Goal: Information Seeking & Learning: Check status

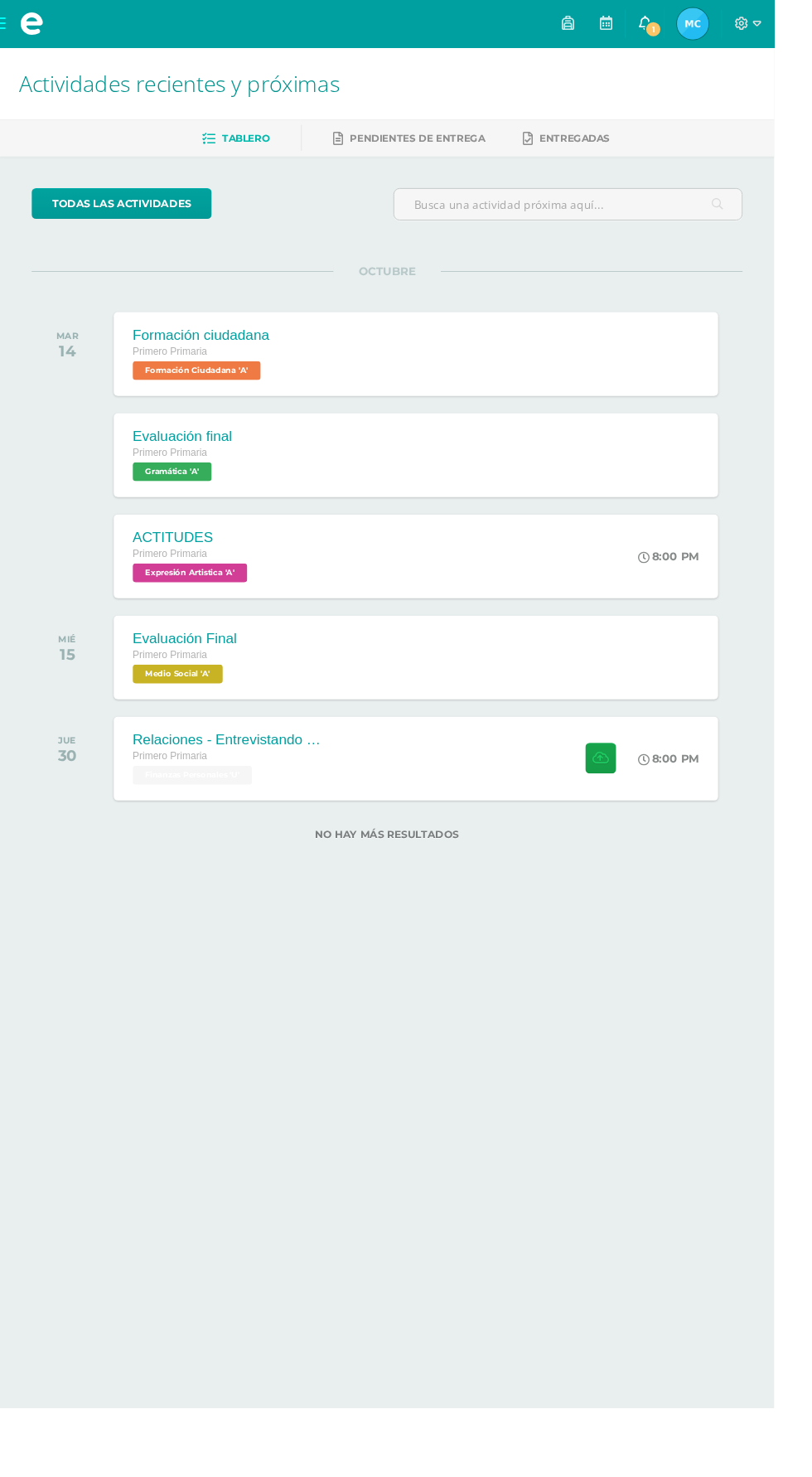
click at [695, 32] on span "1" at bounding box center [685, 30] width 18 height 18
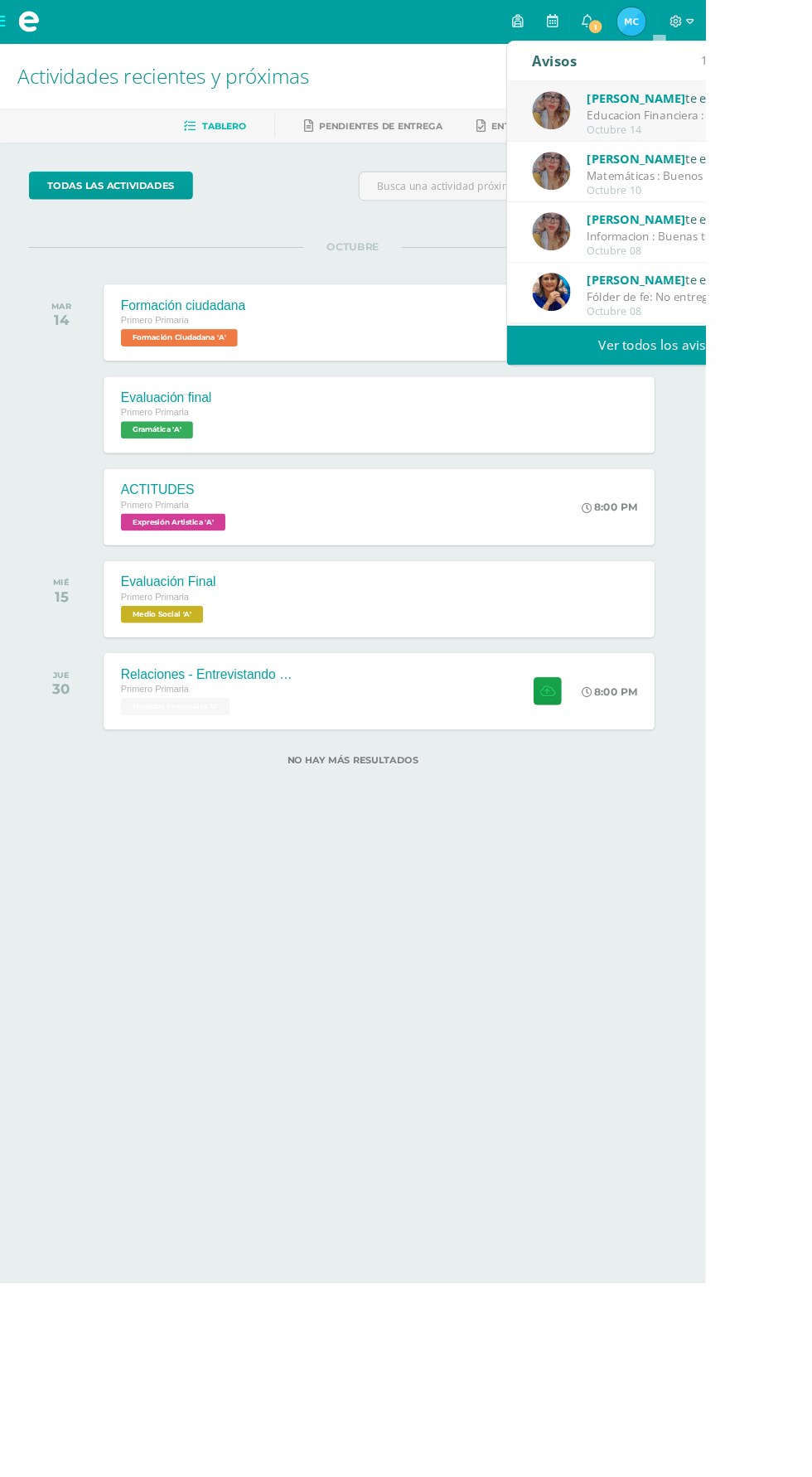
click at [811, 102] on div "Nohelia Hernández te envió un aviso" at bounding box center [791, 112] width 231 height 21
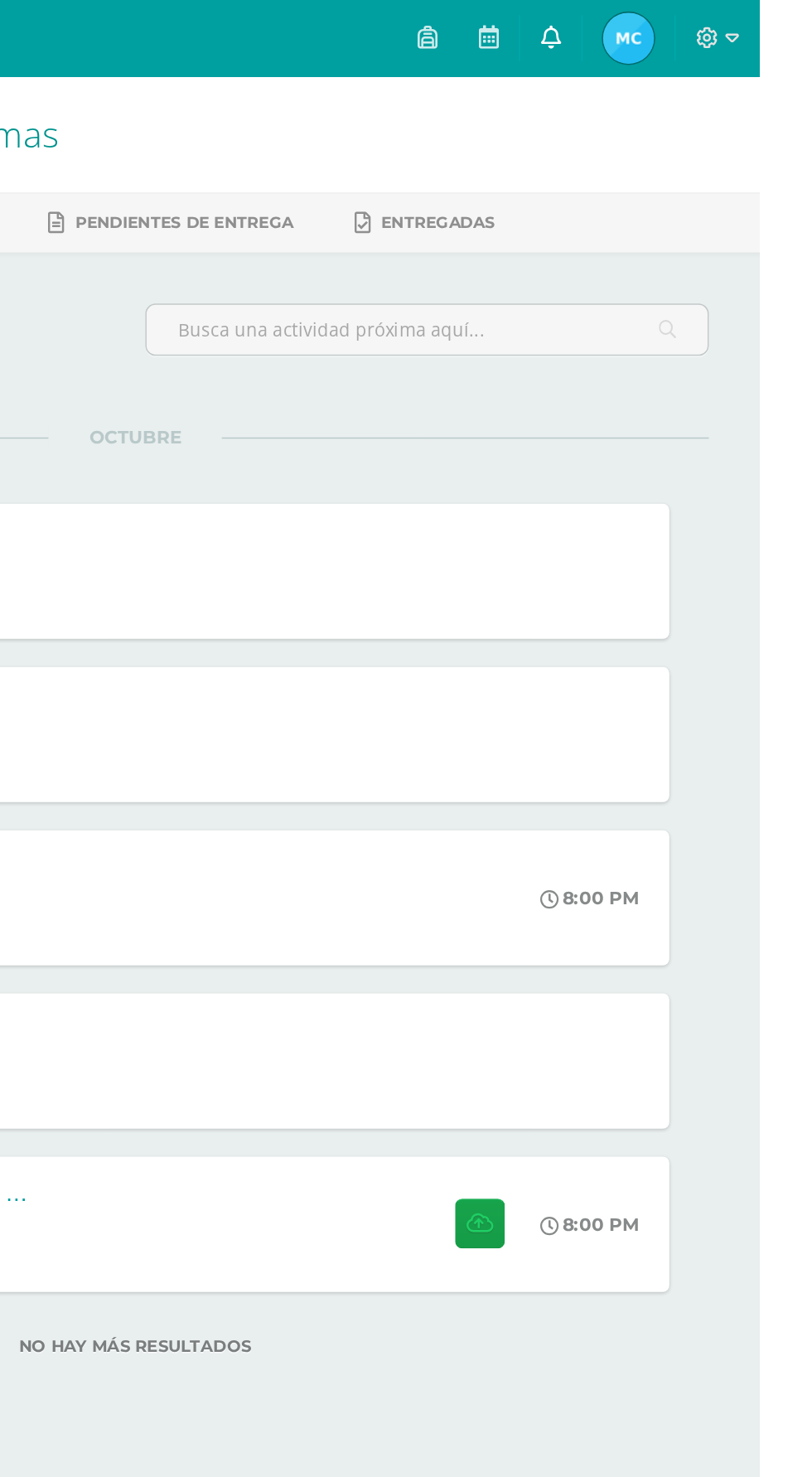
click at [683, 25] on icon at bounding box center [676, 23] width 14 height 15
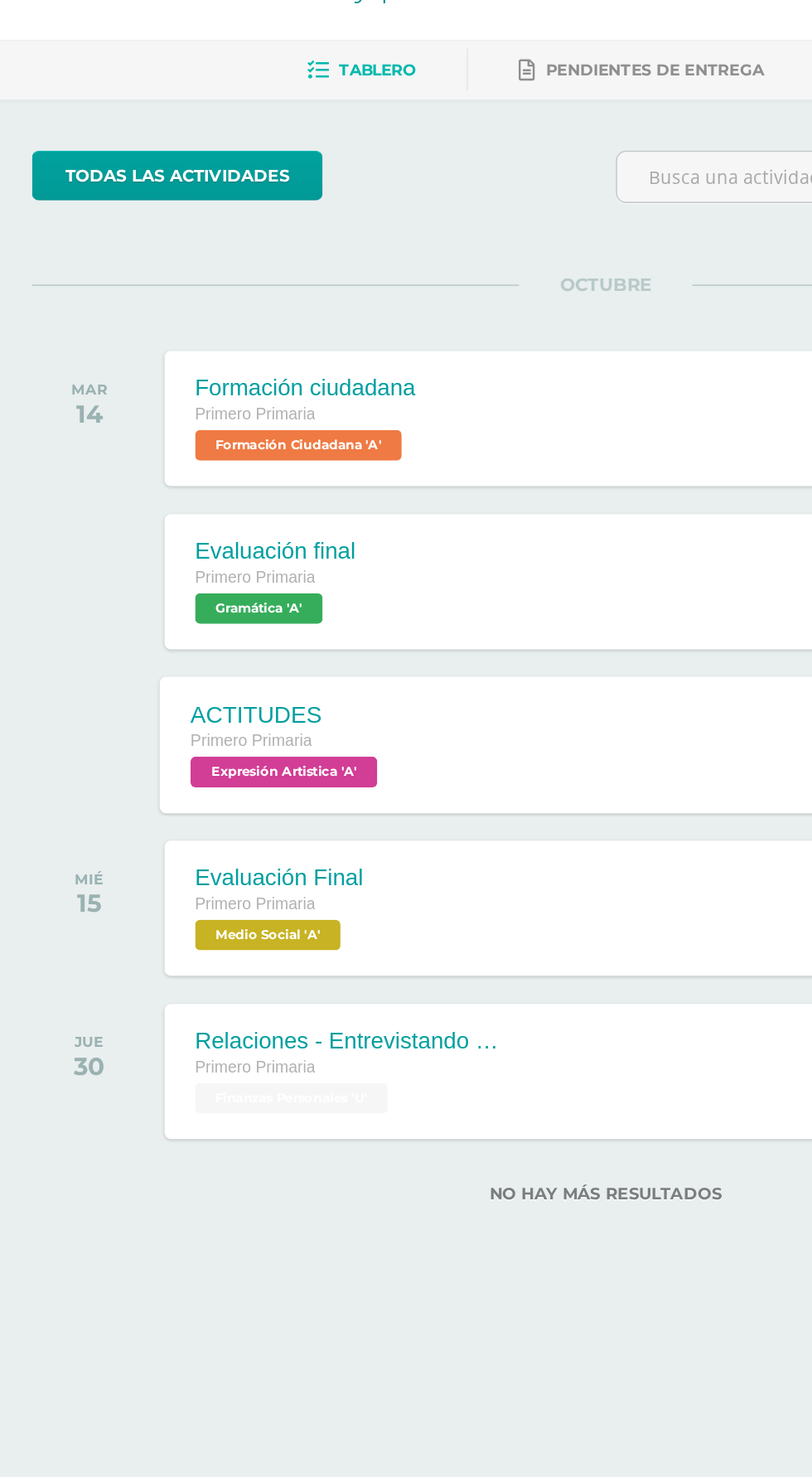
click at [344, 590] on div "ACTITUDES Primero Primaria Expresión Artistica 'A' 8:00 PM ACTITUDES Expresión …" at bounding box center [436, 583] width 640 height 89
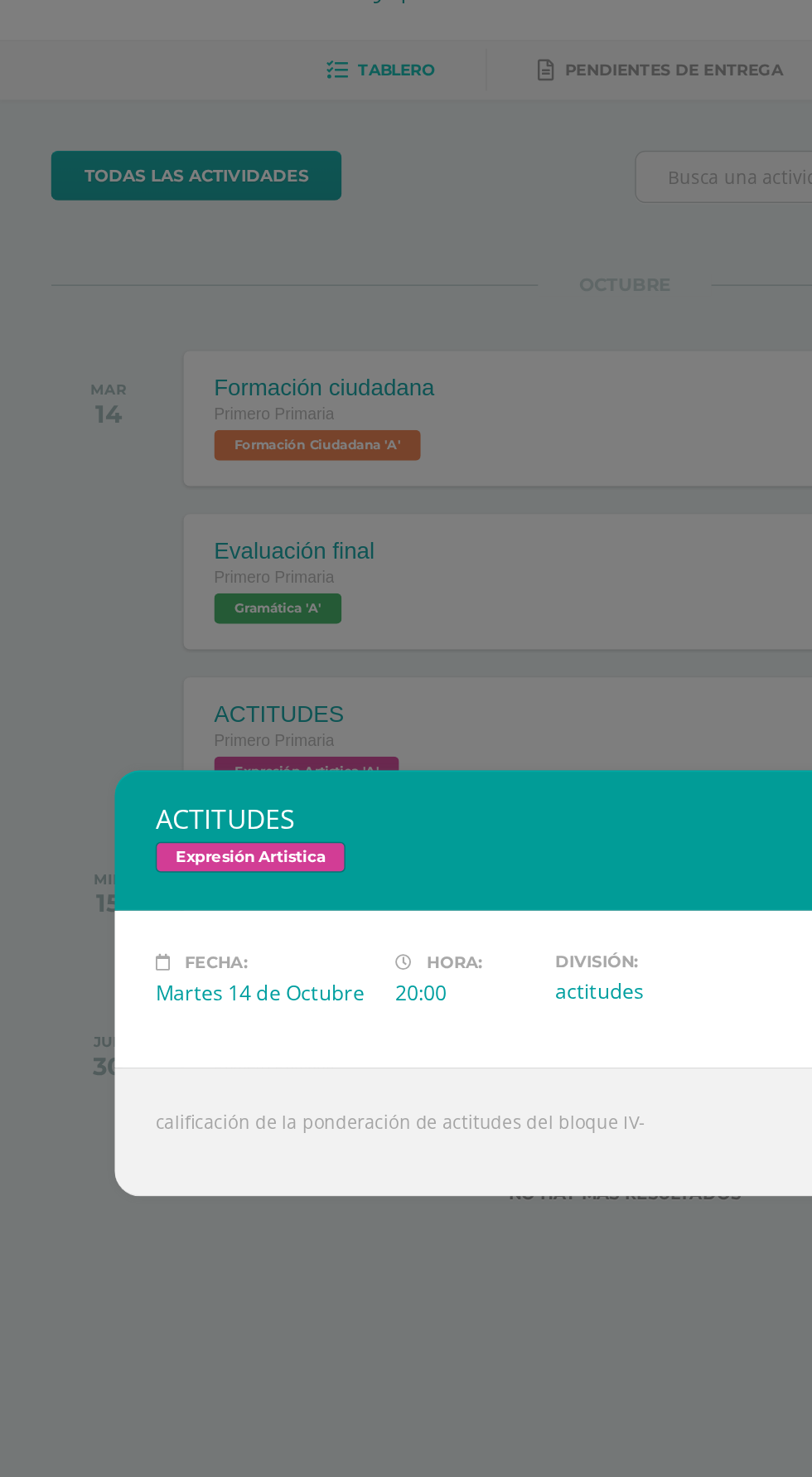
click at [382, 1032] on div "ACTITUDES Expresión Artistica Fecha: Martes 14 de Octubre Hora: 20:00 División:…" at bounding box center [406, 738] width 812 height 1477
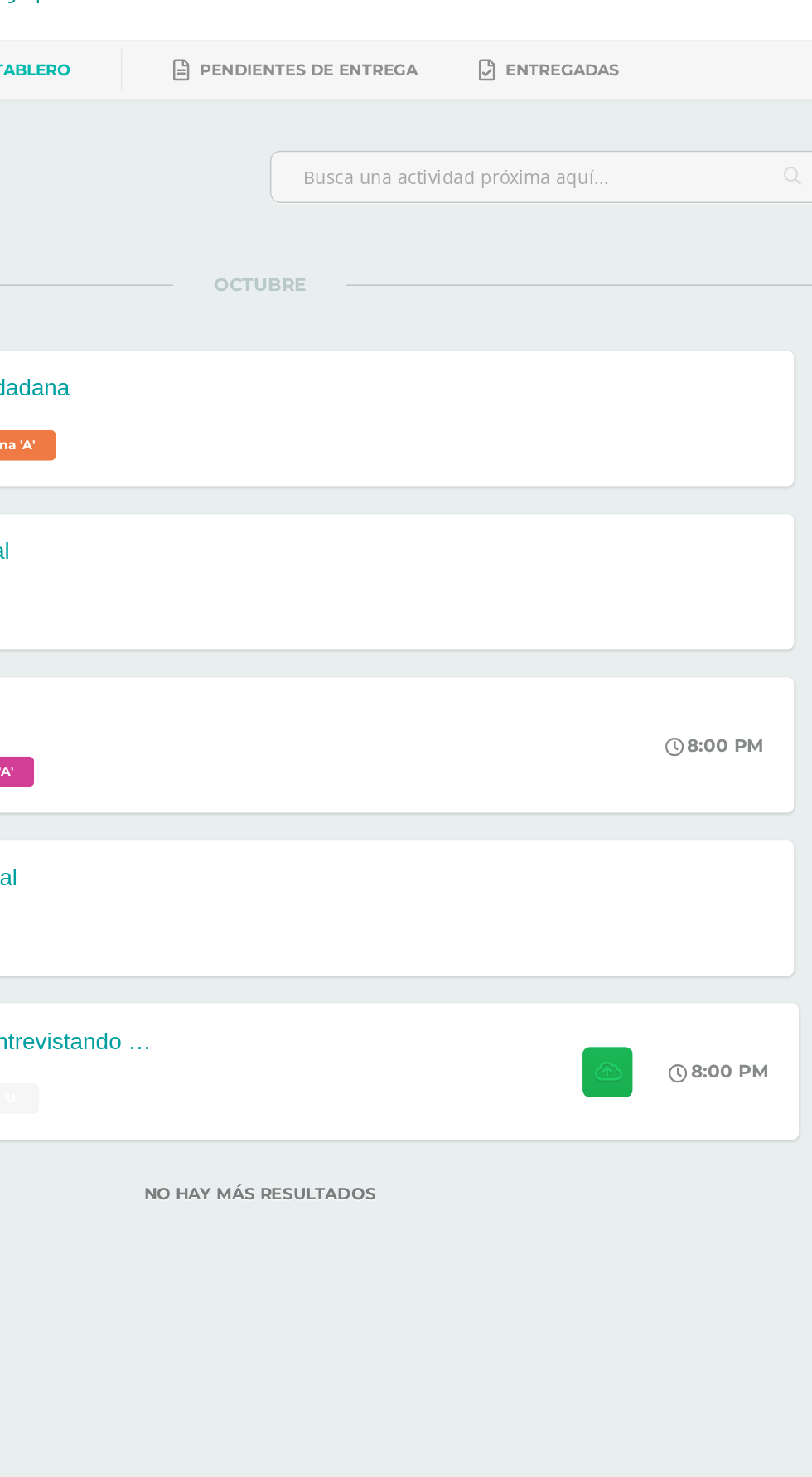
click at [639, 800] on icon at bounding box center [632, 795] width 17 height 15
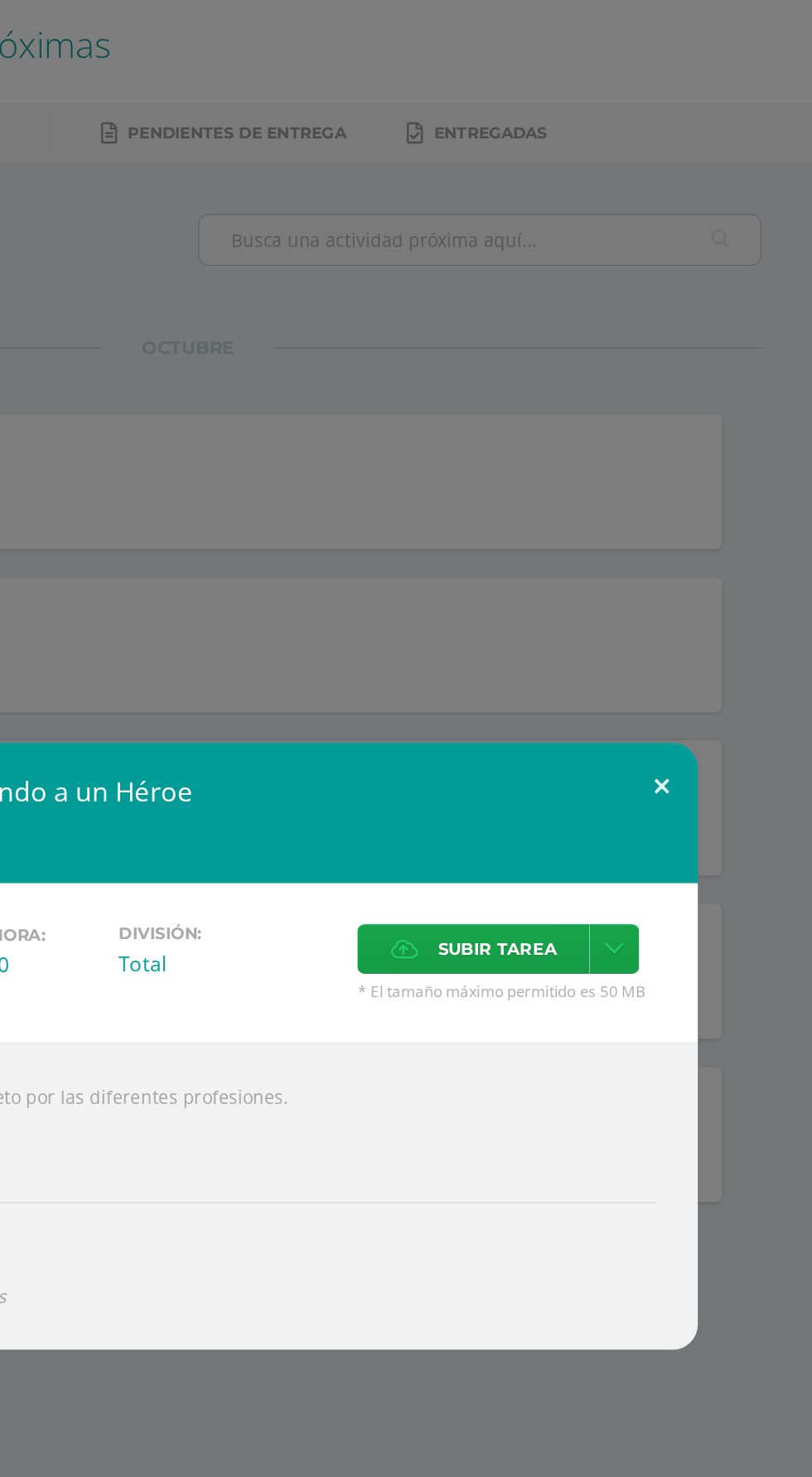
click at [734, 598] on button at bounding box center [714, 570] width 47 height 56
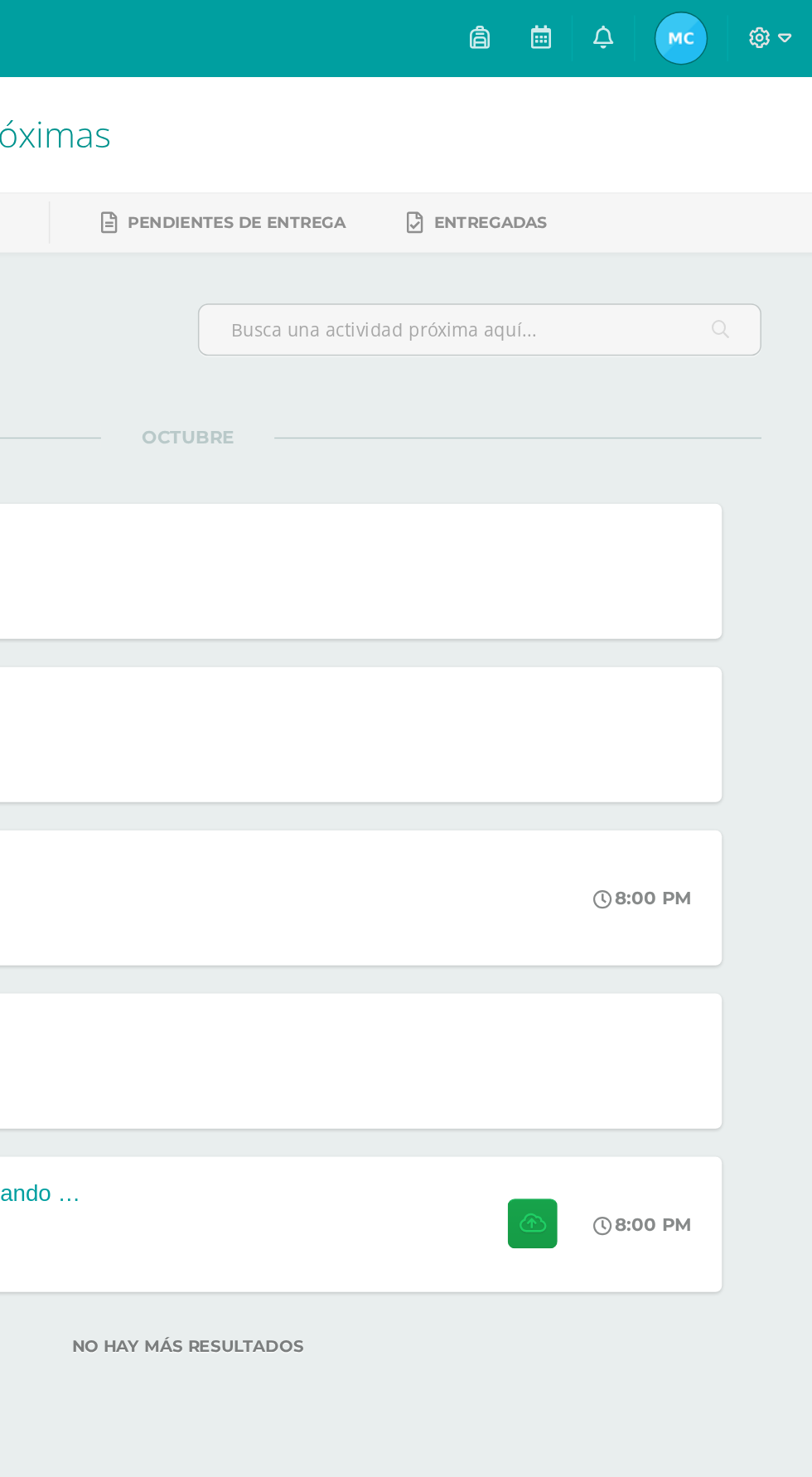
click at [743, 27] on img at bounding box center [727, 25] width 33 height 33
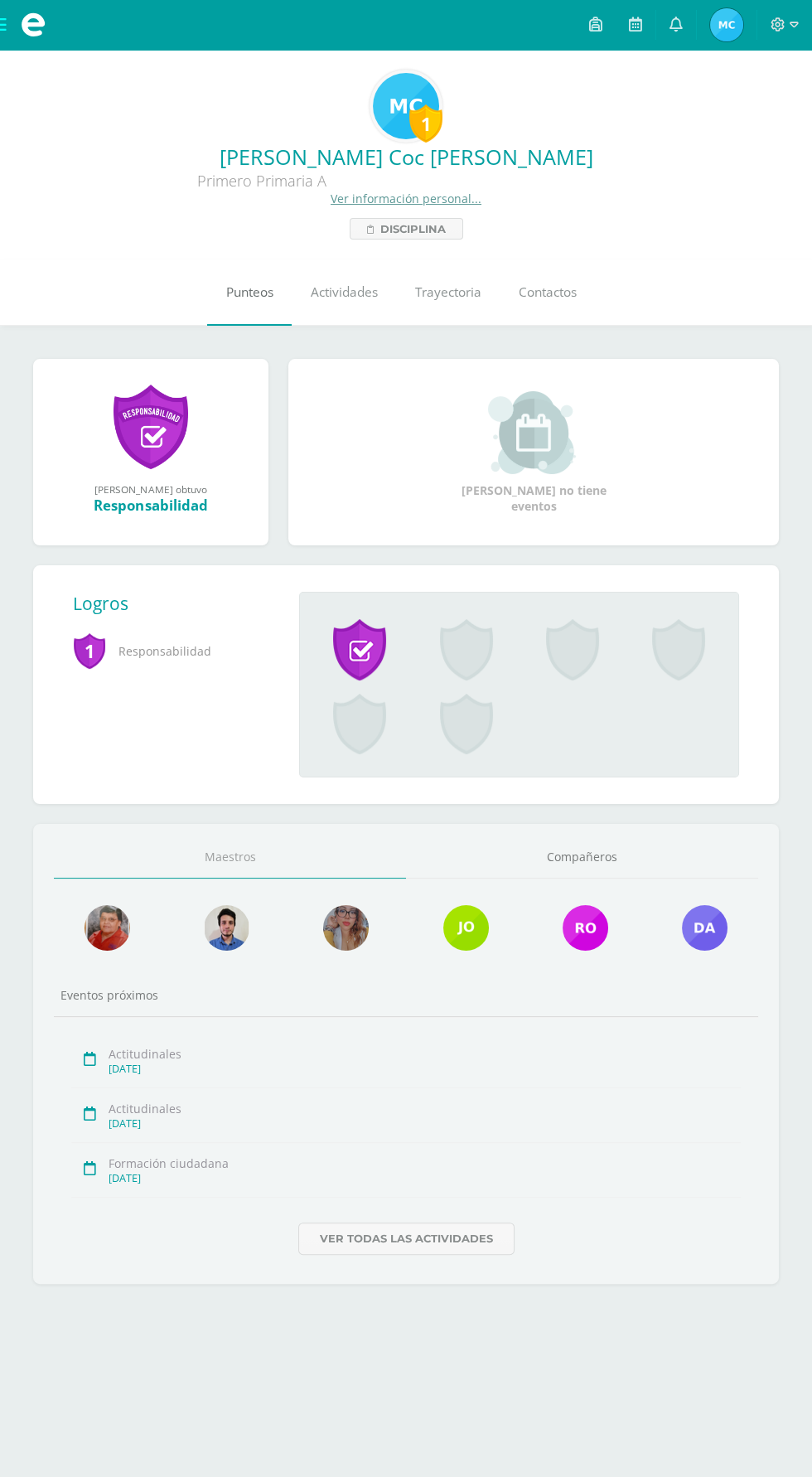
click at [221, 290] on link "Punteos" at bounding box center [249, 293] width 84 height 66
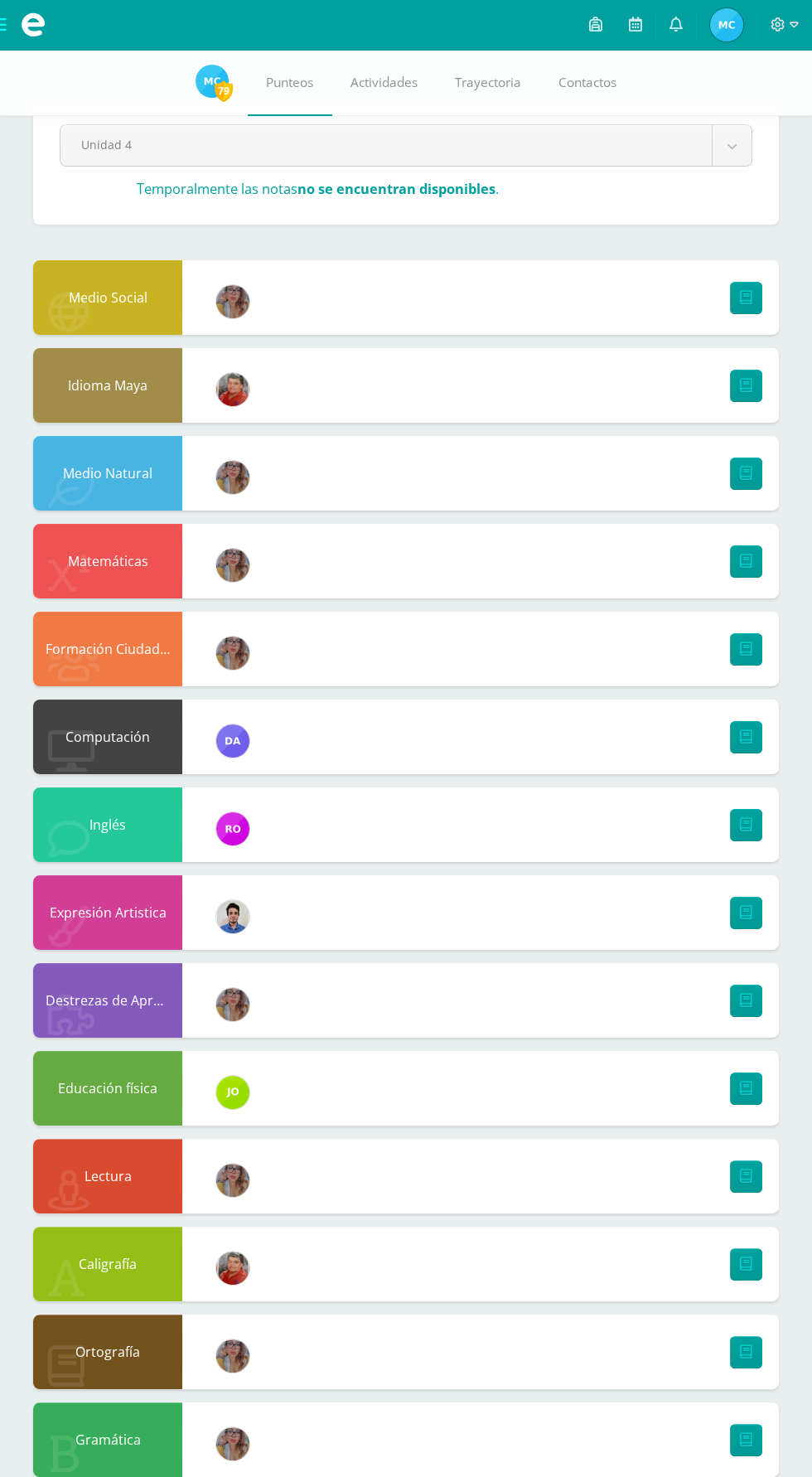
scroll to position [39, 0]
click at [754, 297] on link at bounding box center [746, 297] width 32 height 32
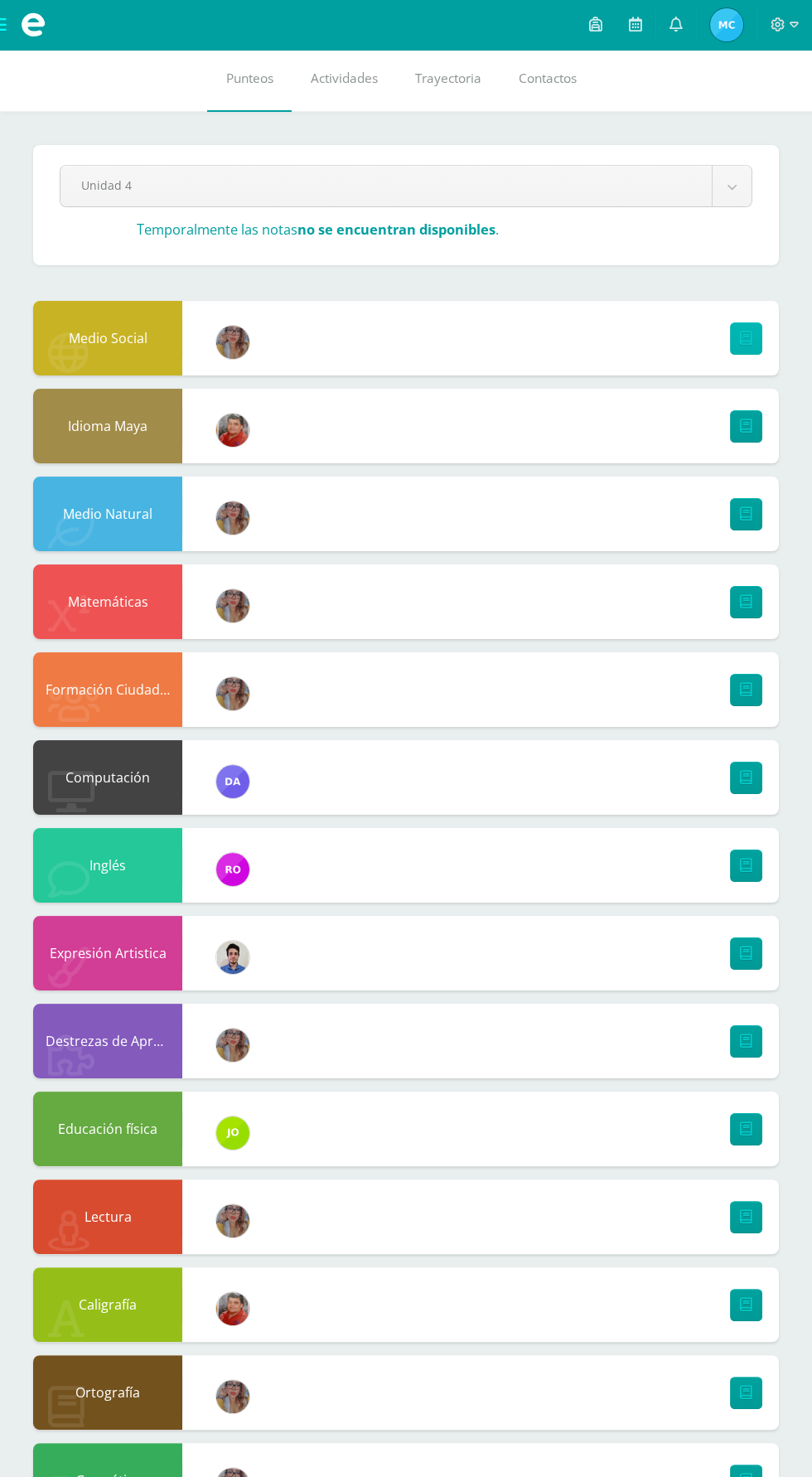
scroll to position [0, 0]
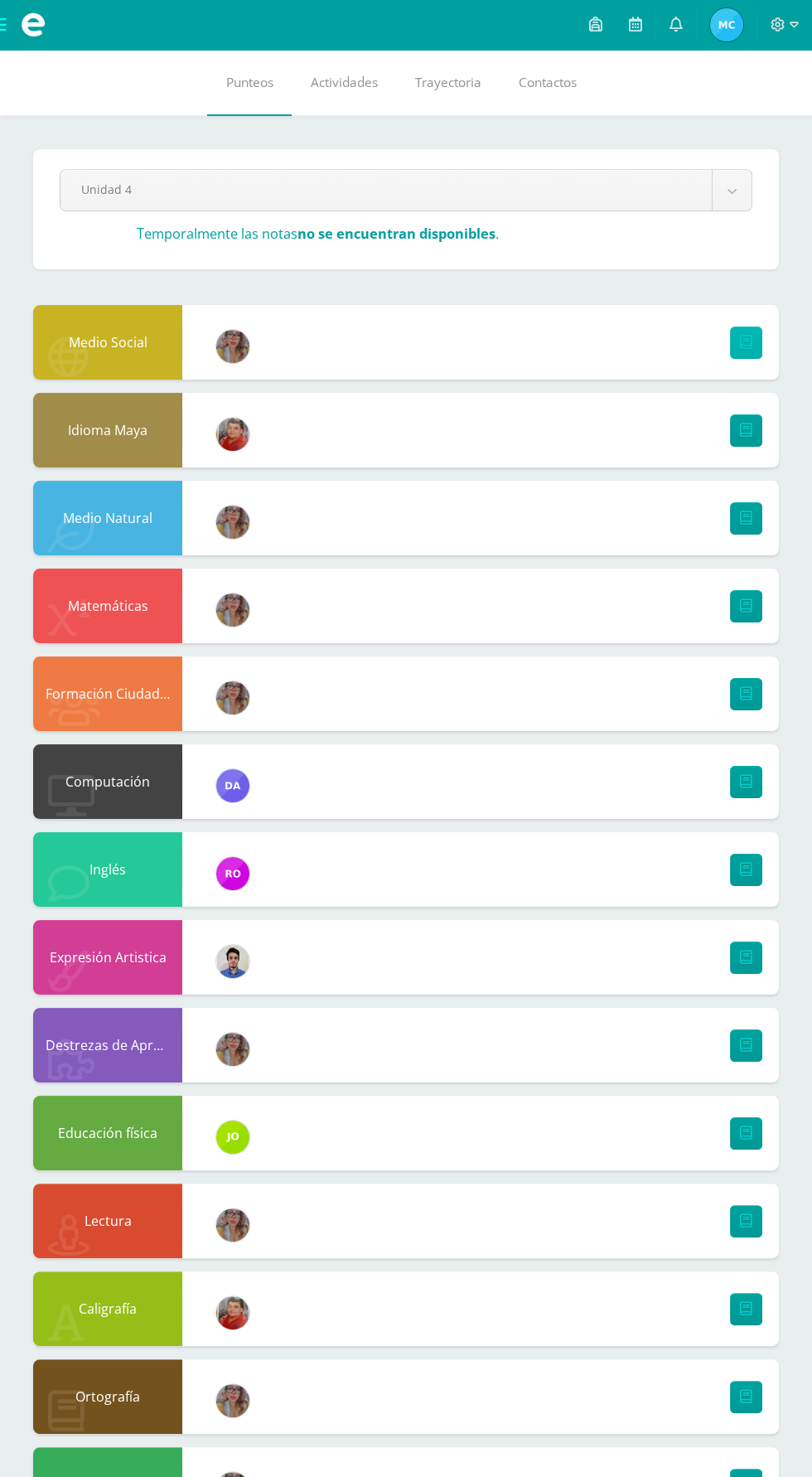
click at [759, 341] on link at bounding box center [746, 342] width 32 height 32
